Goal: Task Accomplishment & Management: Manage account settings

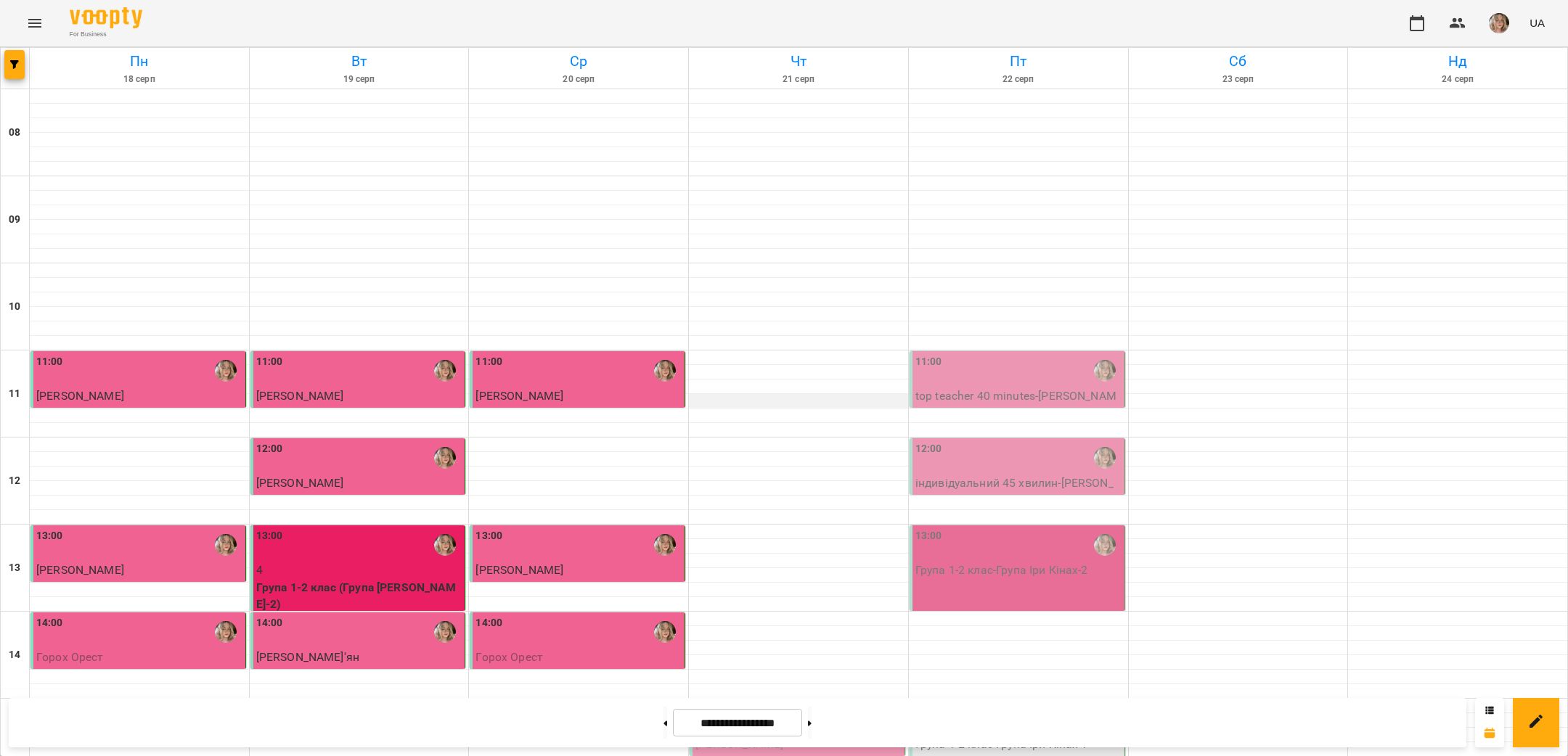
scroll to position [524, 0]
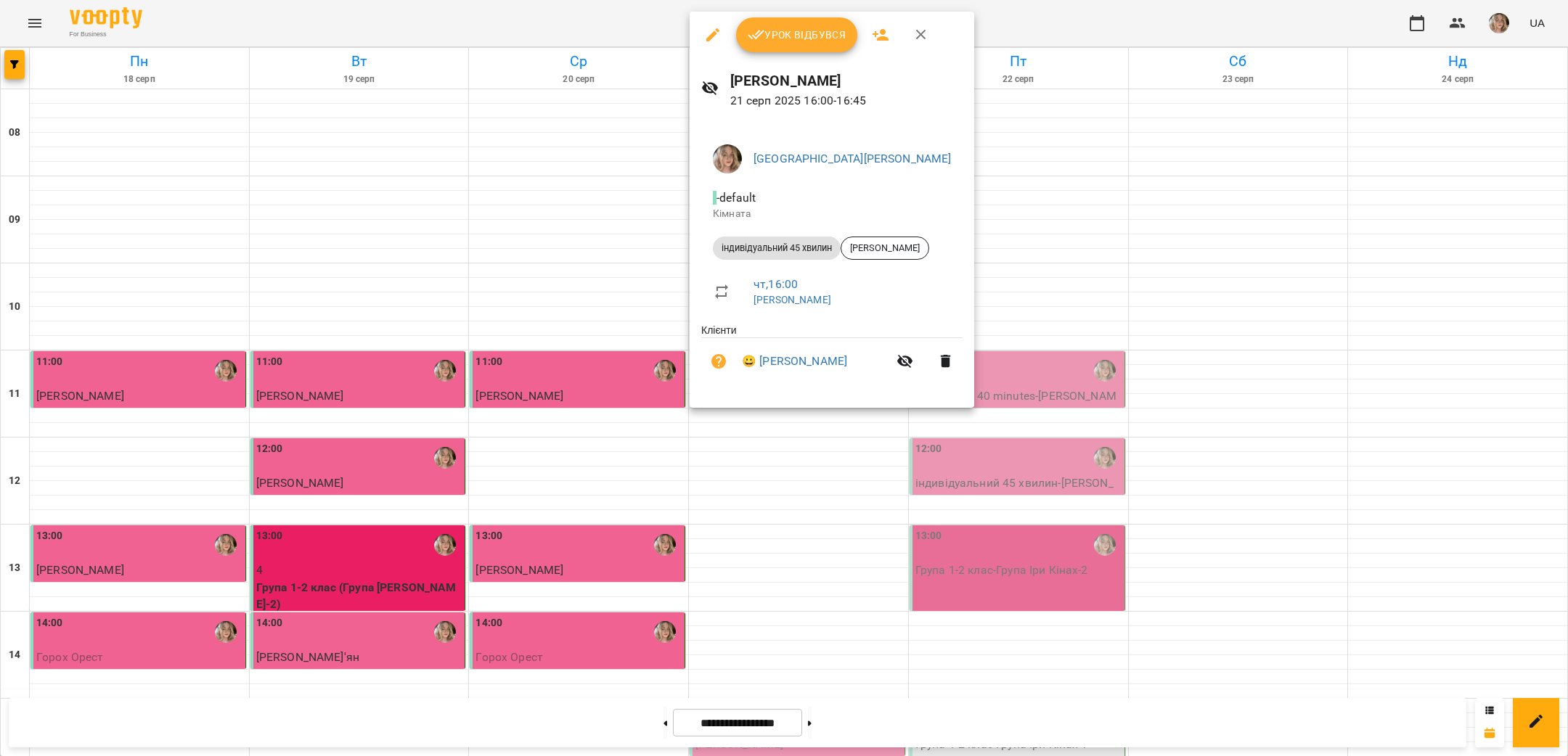
click at [752, 47] on button "Урок відбувся" at bounding box center [797, 34] width 122 height 34
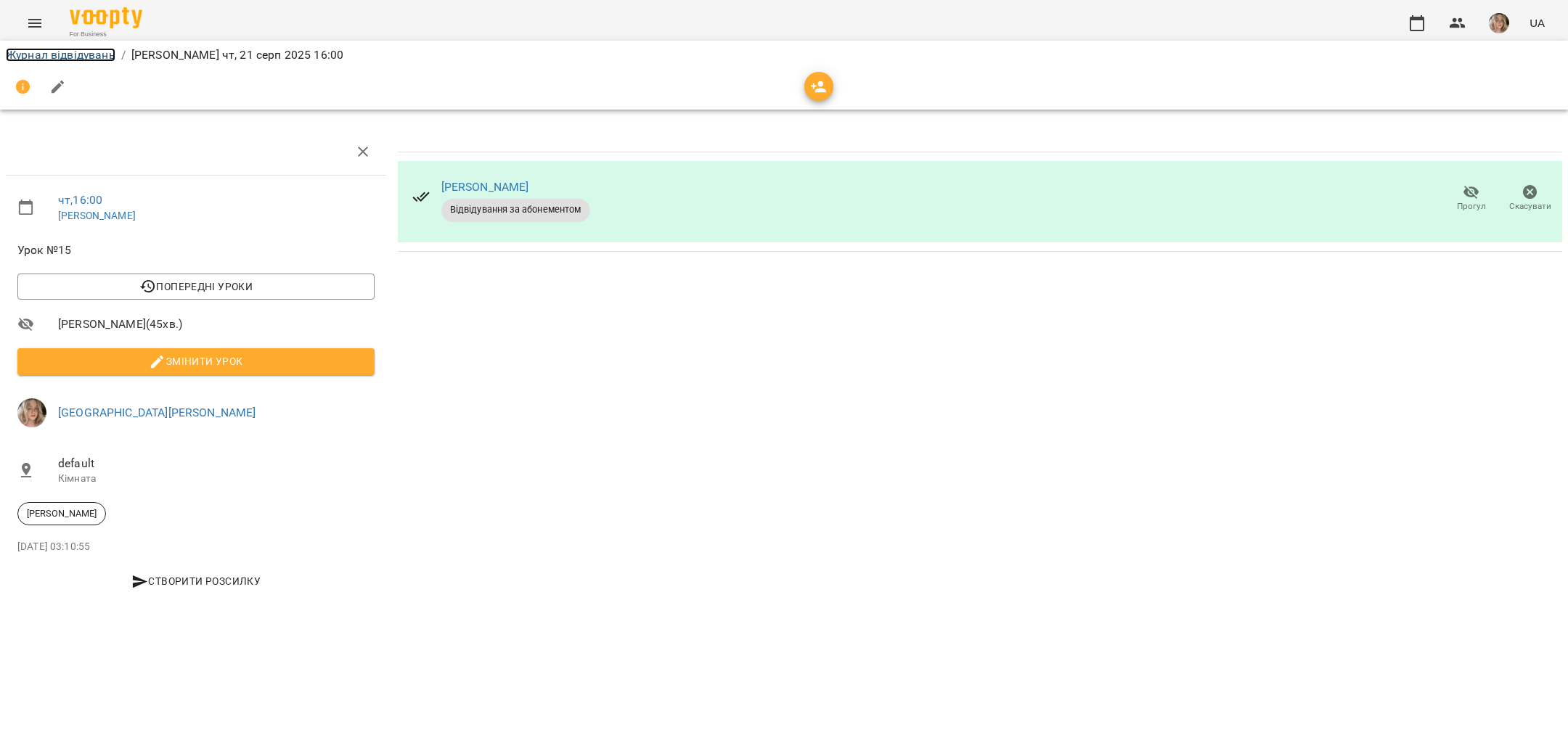
click at [81, 52] on link "Журнал відвідувань" at bounding box center [60, 54] width 110 height 13
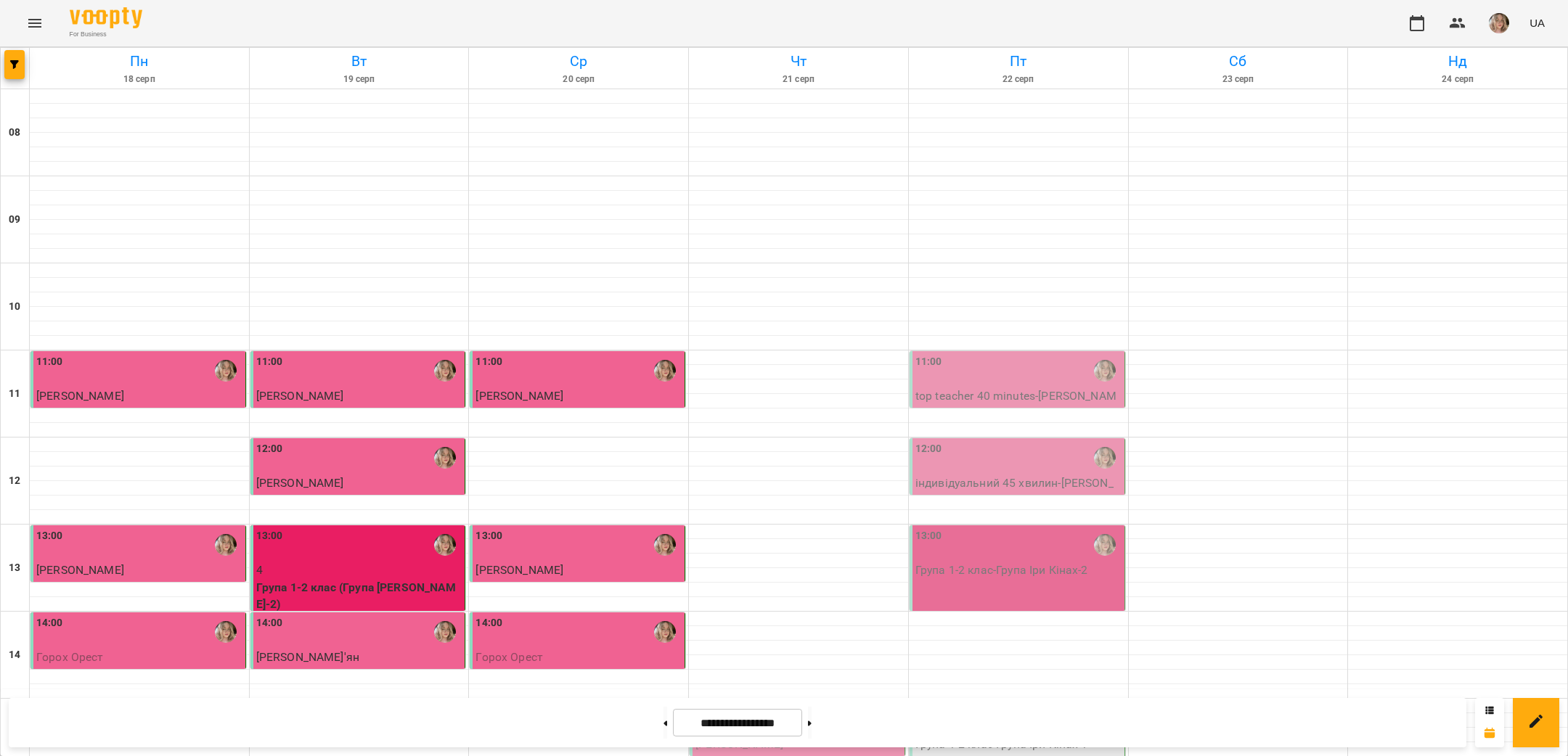
scroll to position [499, 0]
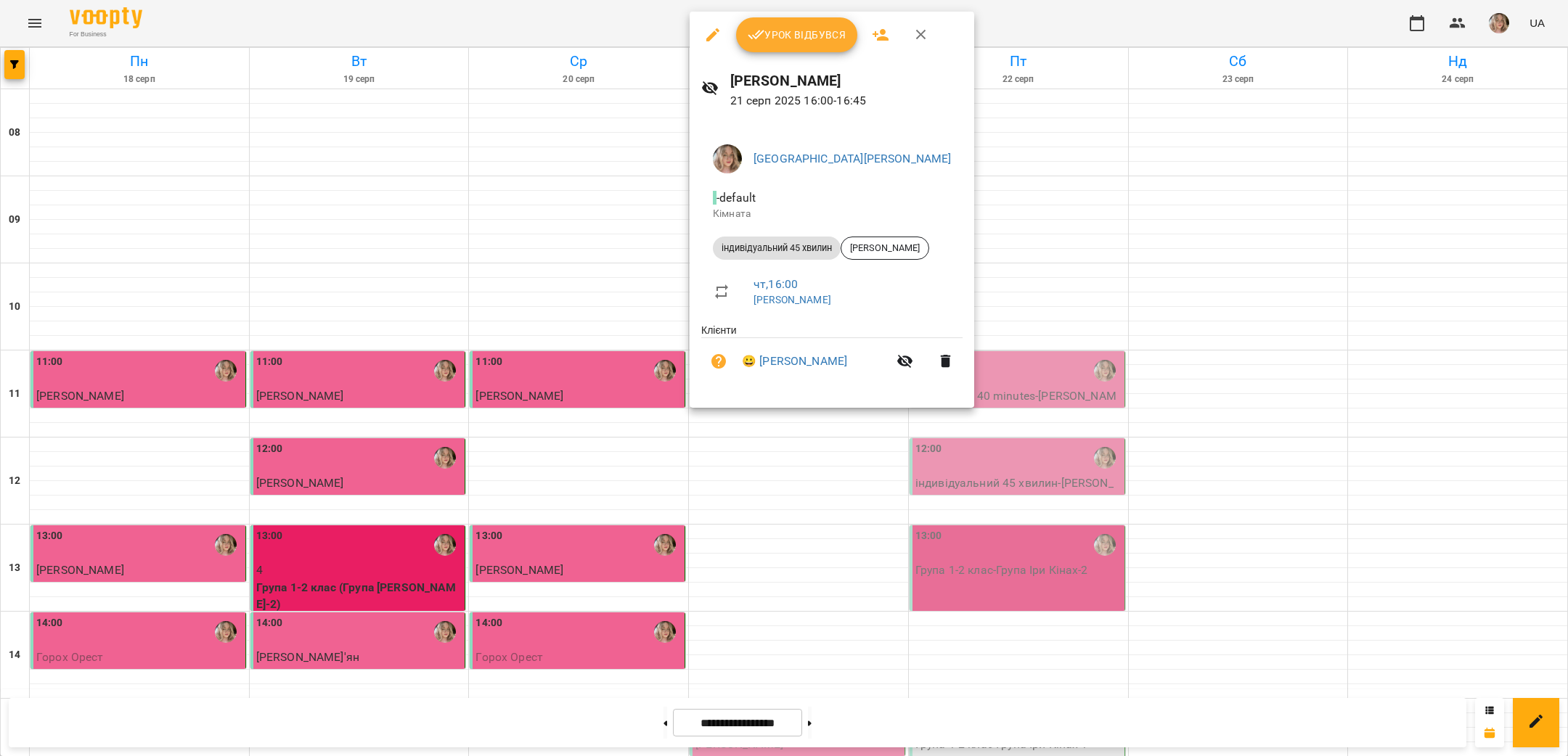
click at [578, 243] on div at bounding box center [784, 378] width 1568 height 756
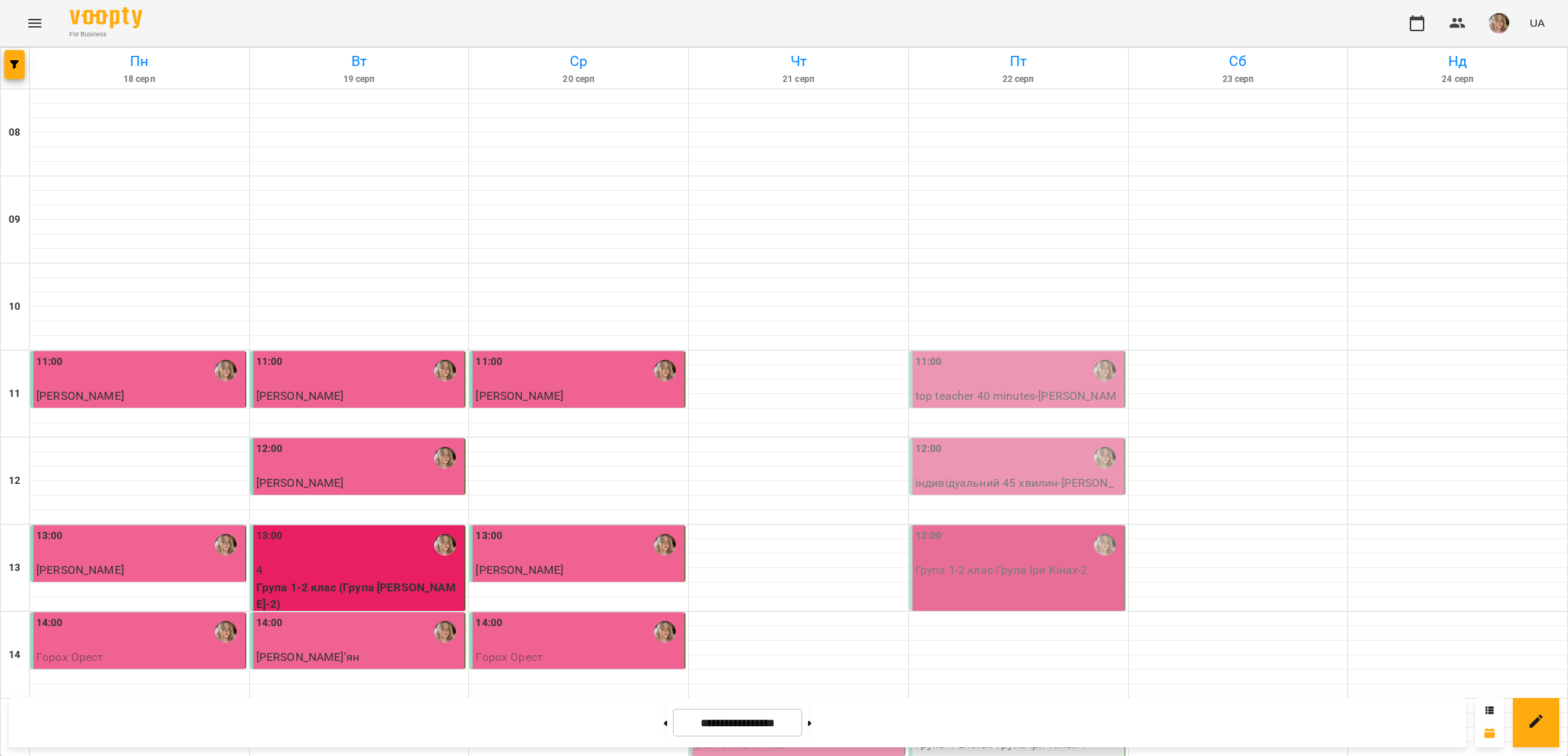
scroll to position [430, 0]
click at [664, 731] on button at bounding box center [665, 723] width 4 height 32
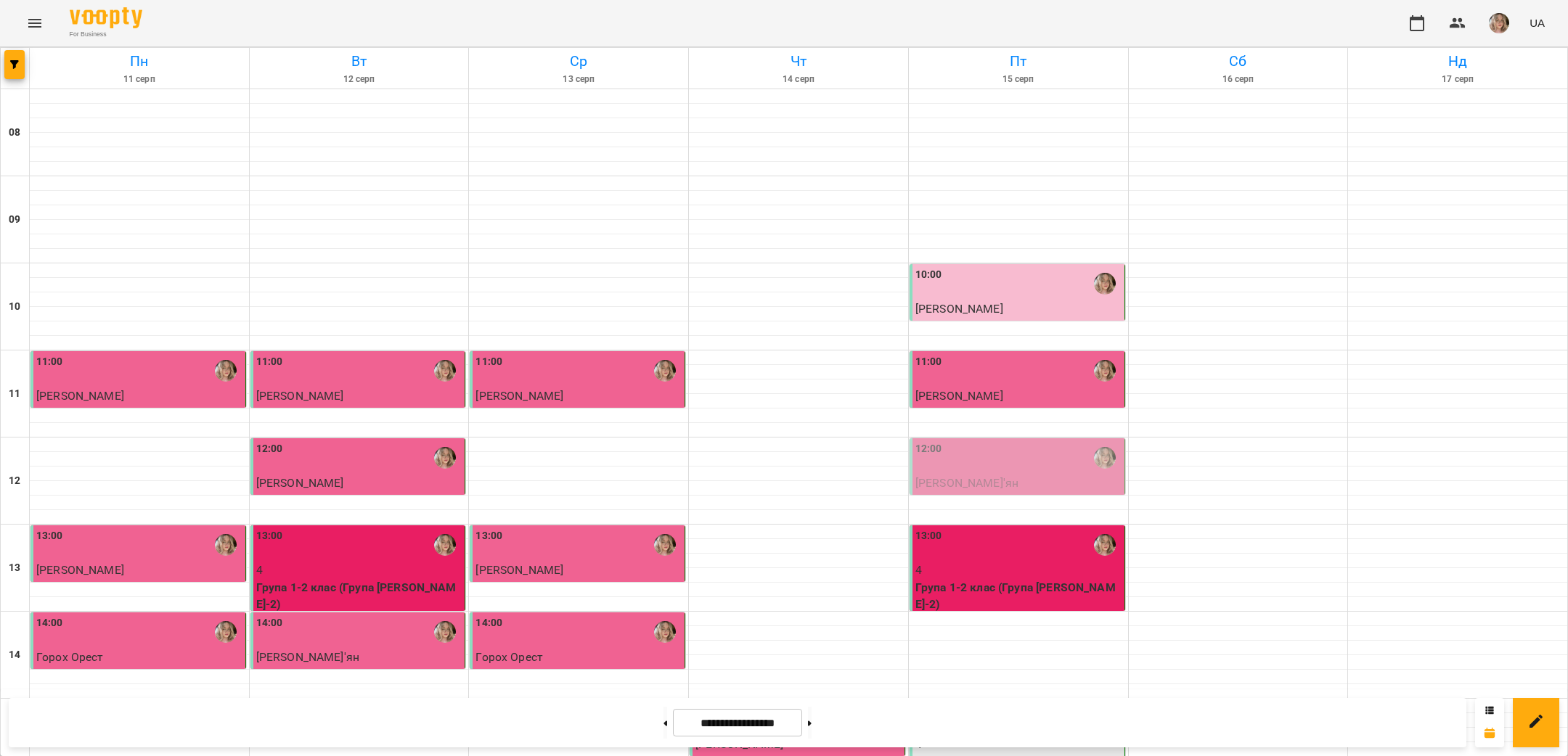
scroll to position [182, 0]
click at [937, 476] on span "[PERSON_NAME]'ян" at bounding box center [968, 483] width 103 height 13
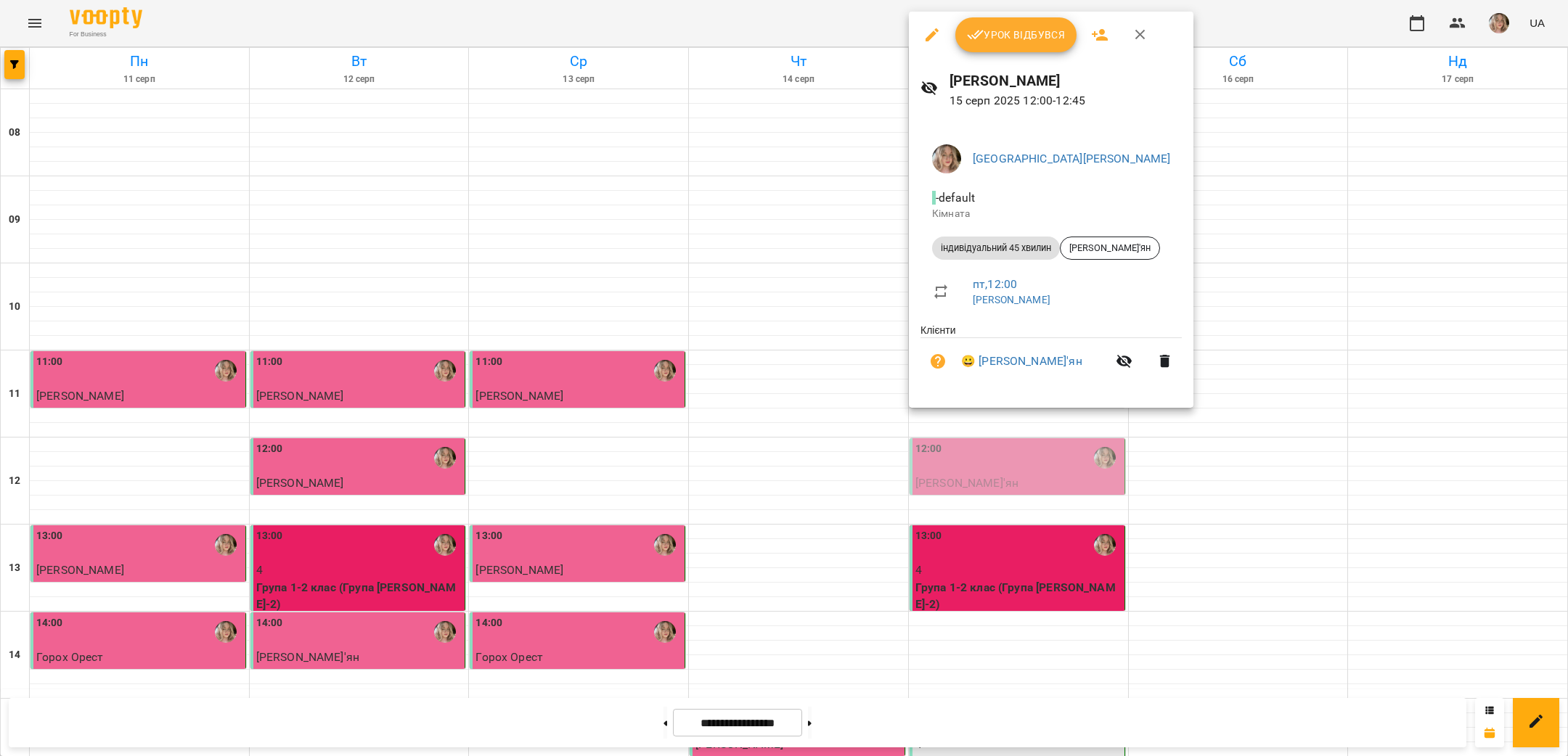
click at [744, 339] on div at bounding box center [784, 378] width 1568 height 756
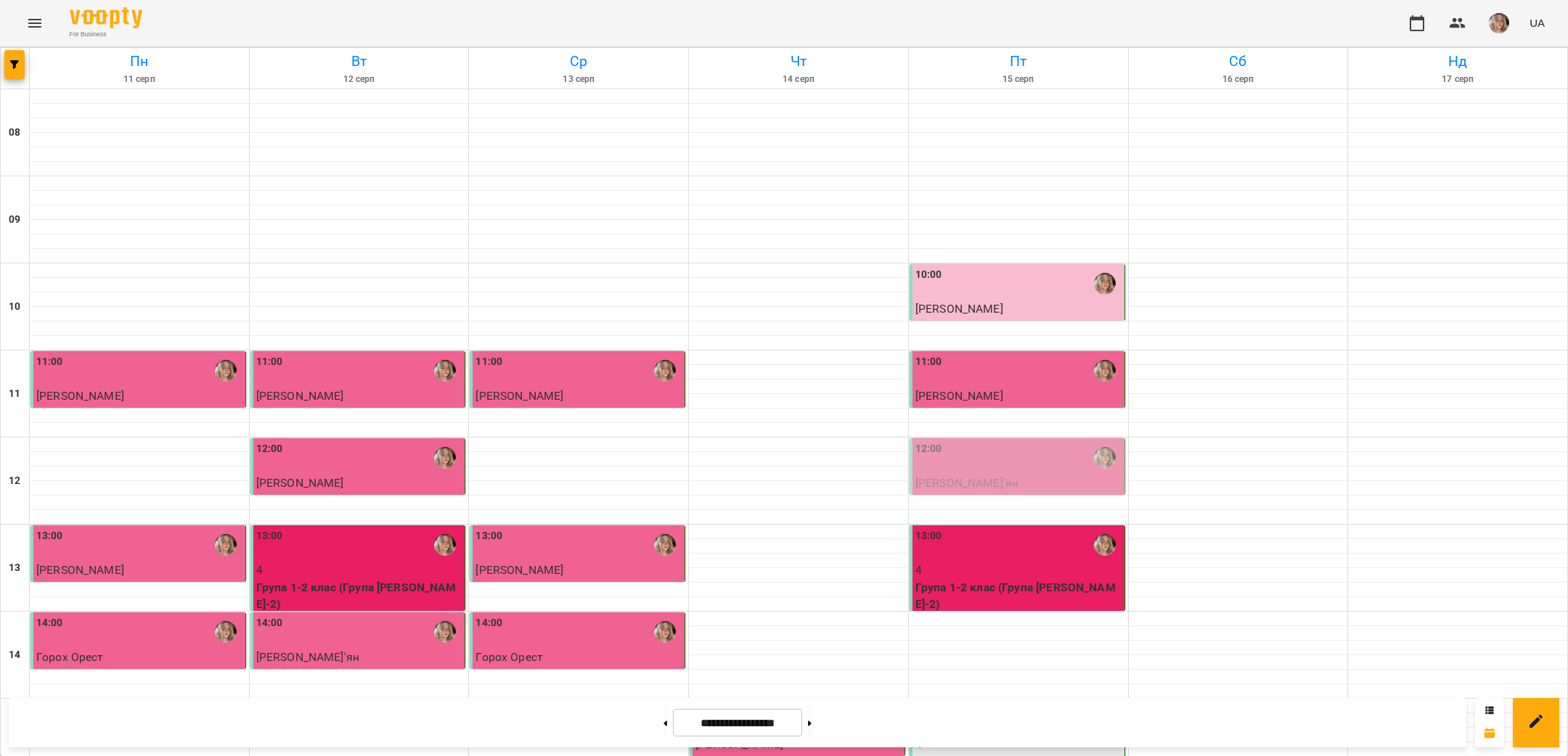
scroll to position [475, 0]
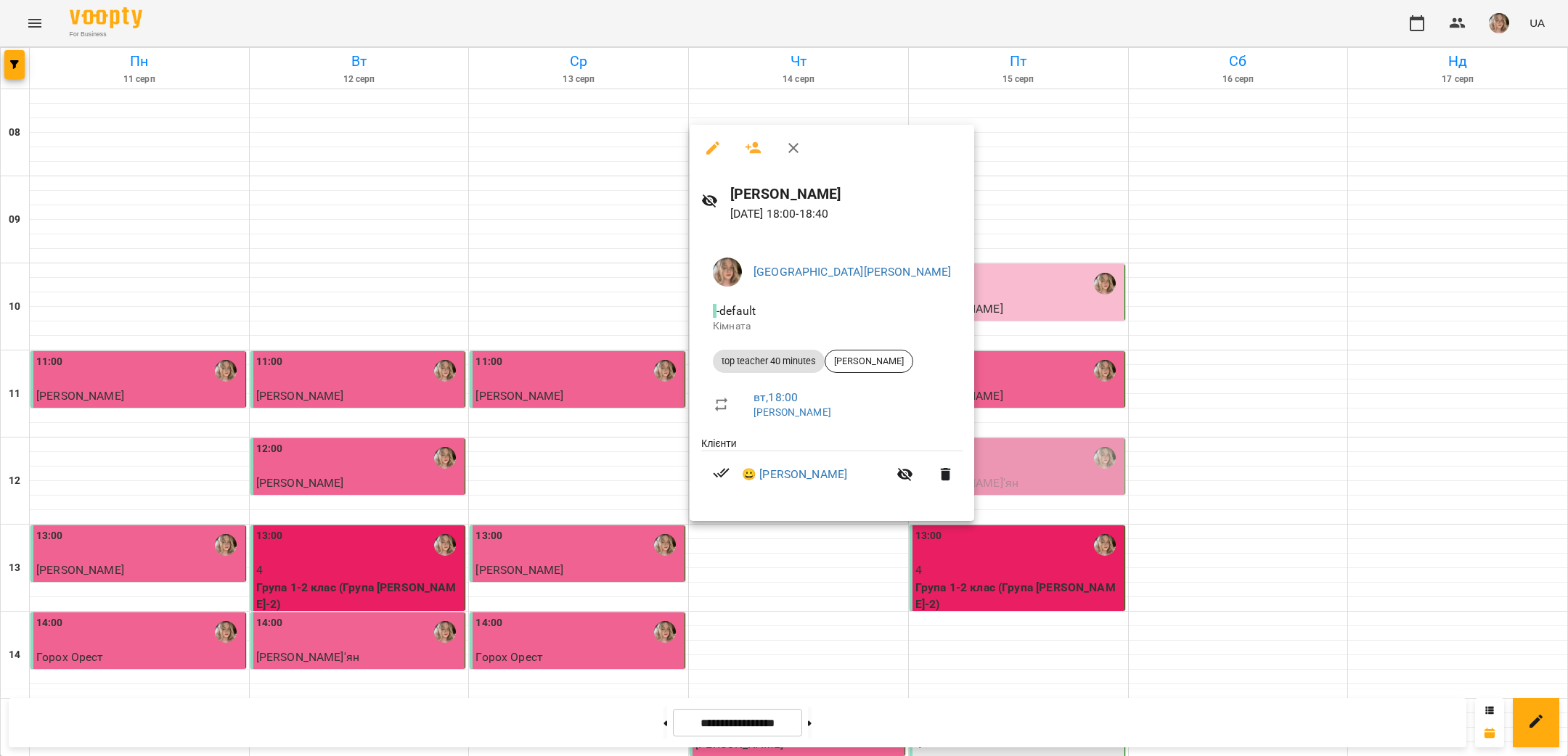
click at [827, 723] on div at bounding box center [784, 378] width 1568 height 756
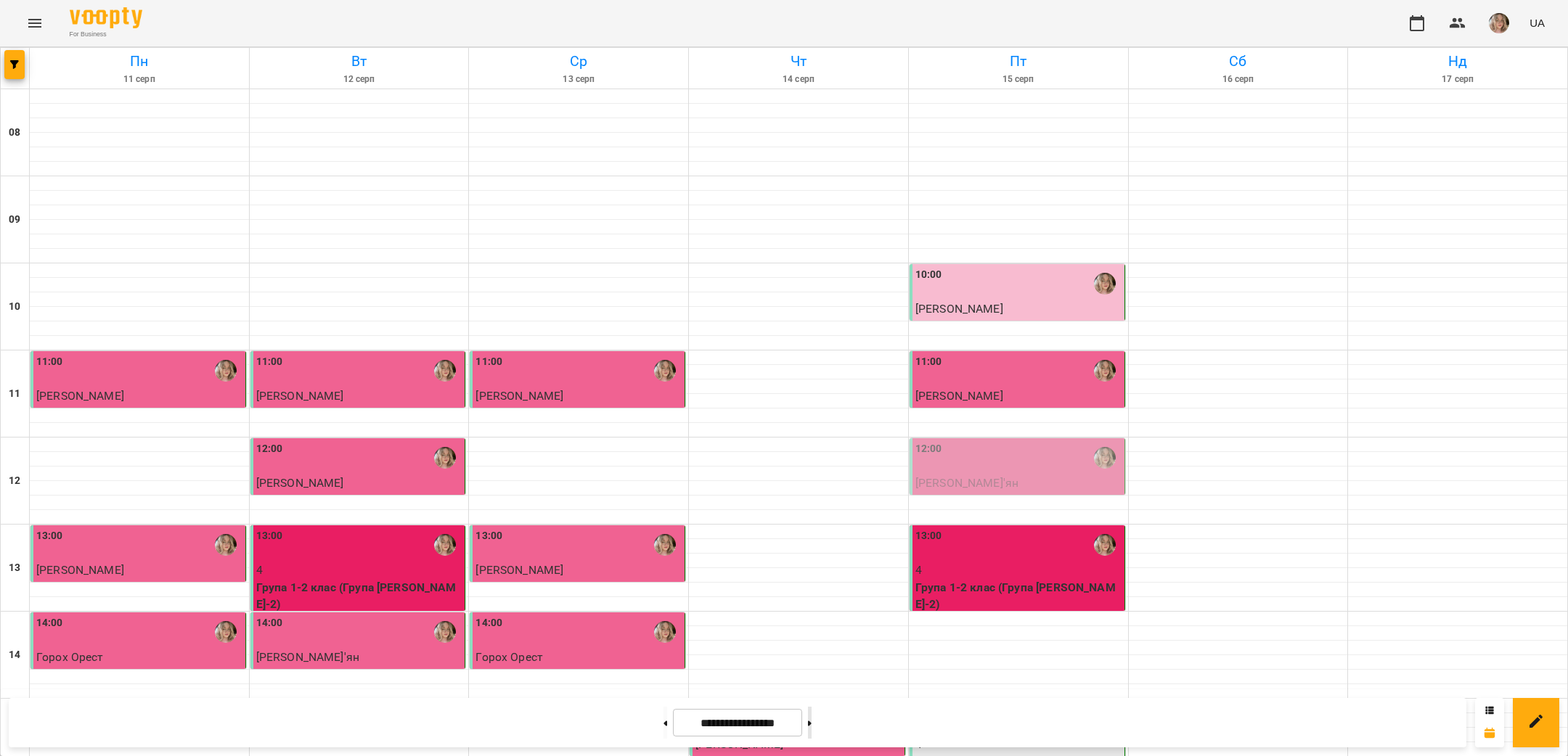
click at [812, 731] on button at bounding box center [810, 723] width 4 height 32
type input "**********"
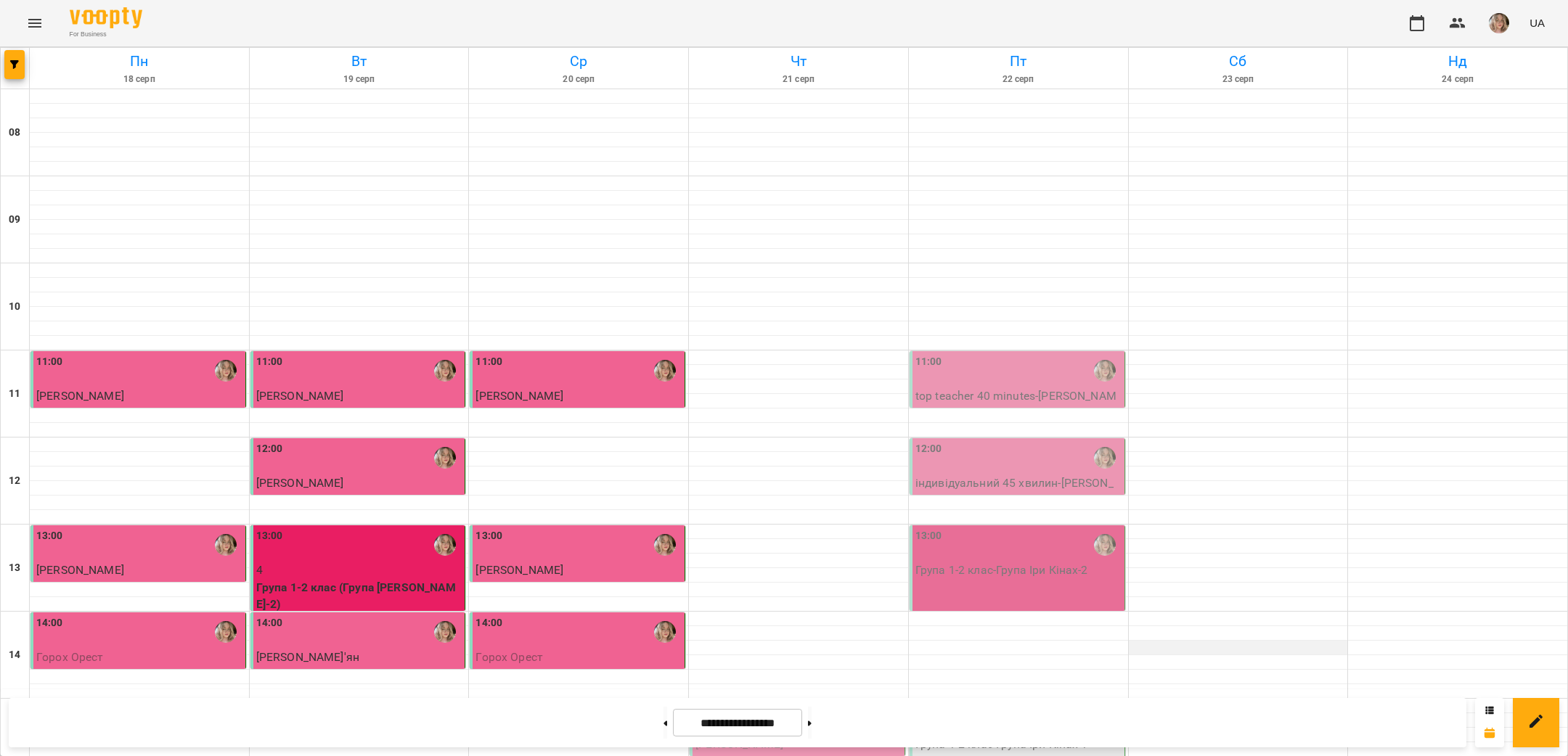
scroll to position [425, 0]
